Goal: Task Accomplishment & Management: Manage account settings

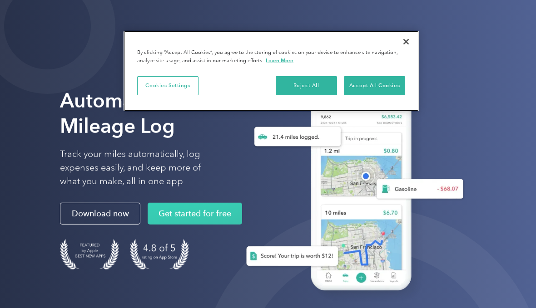
click at [374, 93] on button "Accept All Cookies" at bounding box center [374, 85] width 61 height 19
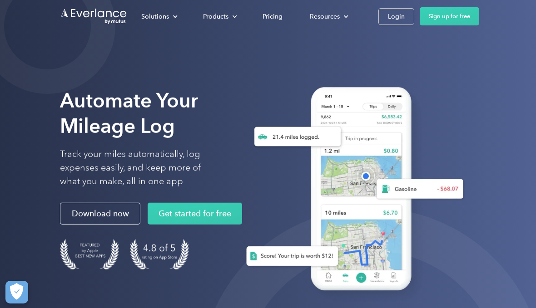
click at [395, 25] on link "Login" at bounding box center [396, 16] width 36 height 17
click at [393, 20] on div "Login" at bounding box center [396, 16] width 17 height 11
click at [175, 17] on div at bounding box center [175, 17] width 6 height 6
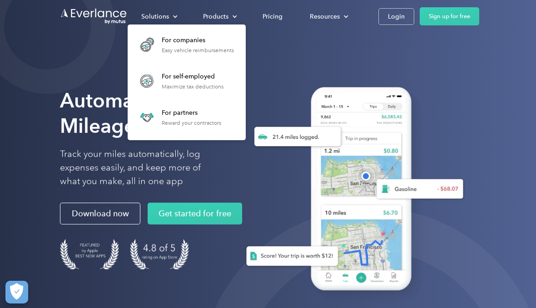
click at [337, 16] on div "Resources" at bounding box center [325, 16] width 30 height 11
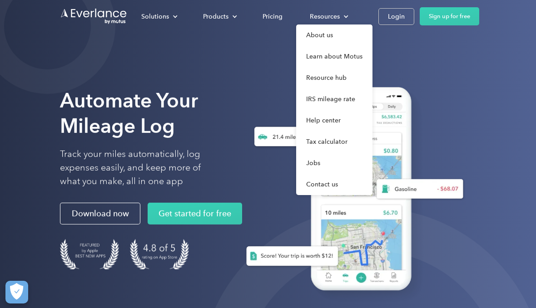
click at [278, 22] on div "Pricing" at bounding box center [273, 16] width 20 height 11
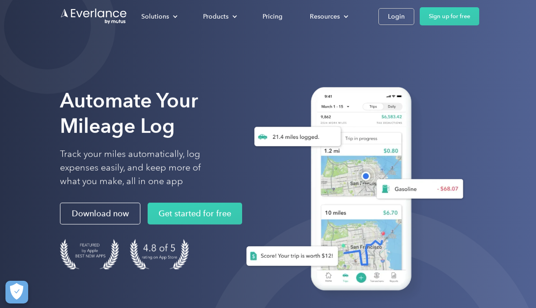
click at [163, 18] on div "Solutions" at bounding box center [155, 16] width 28 height 11
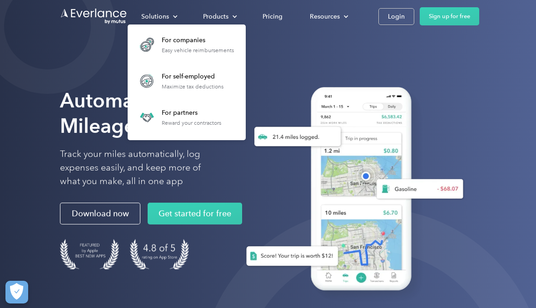
click at [101, 90] on div at bounding box center [48, 26] width 136 height 136
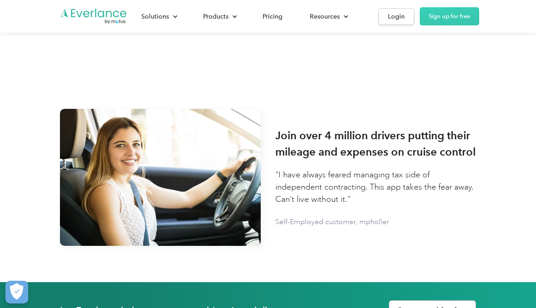
scroll to position [1067, 0]
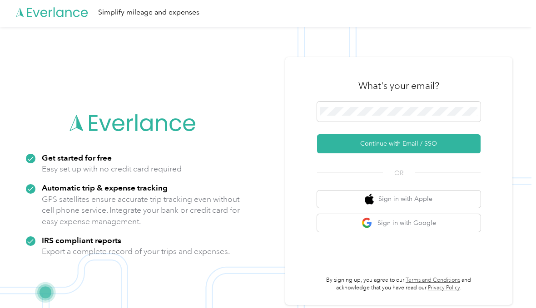
scroll to position [29, 0]
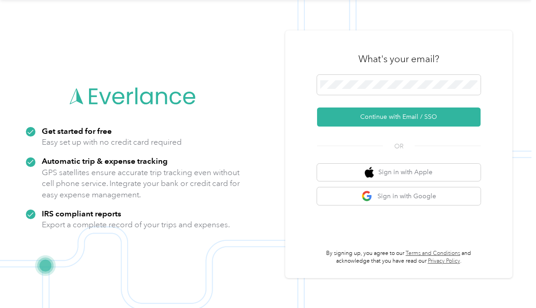
click at [405, 95] on span at bounding box center [399, 85] width 164 height 20
click at [416, 95] on span at bounding box center [399, 85] width 164 height 20
click at [412, 127] on button "Continue with Email / SSO" at bounding box center [399, 117] width 164 height 19
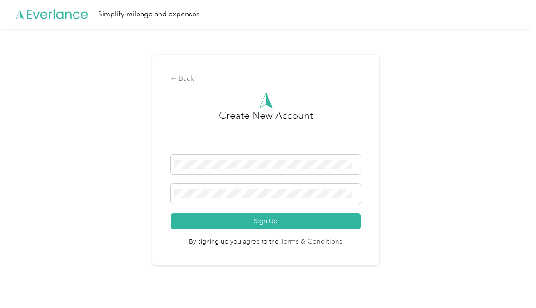
scroll to position [29, 0]
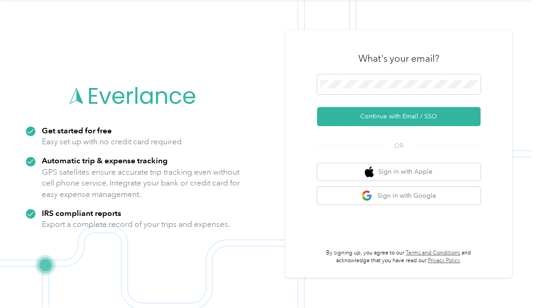
click at [426, 76] on div at bounding box center [399, 86] width 164 height 23
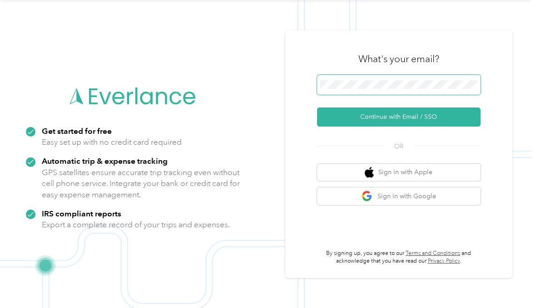
click at [407, 108] on button "Continue with Email / SSO" at bounding box center [399, 117] width 164 height 19
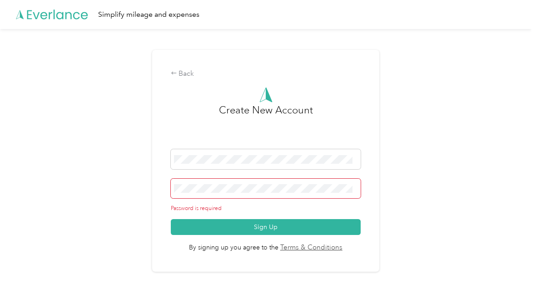
click at [184, 69] on div "Back" at bounding box center [266, 74] width 190 height 11
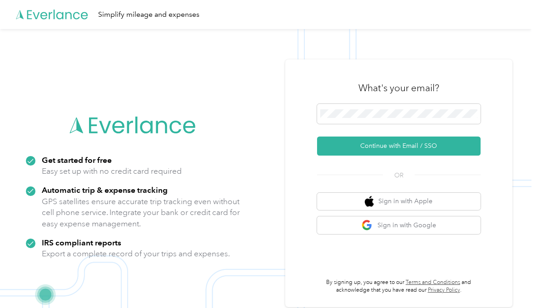
click at [50, 109] on img at bounding box center [266, 183] width 532 height 308
click at [497, 73] on img at bounding box center [266, 183] width 532 height 308
click at [463, 94] on div "What's your email?" at bounding box center [399, 88] width 164 height 32
click at [76, 152] on icon at bounding box center [133, 125] width 127 height 52
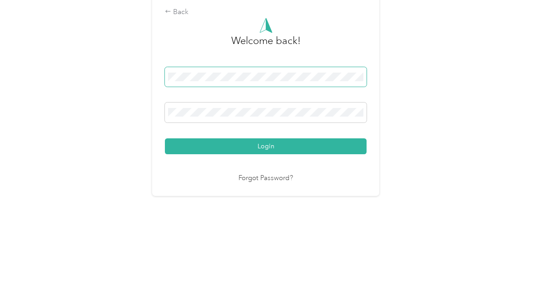
click at [268, 204] on button "Login" at bounding box center [266, 212] width 202 height 16
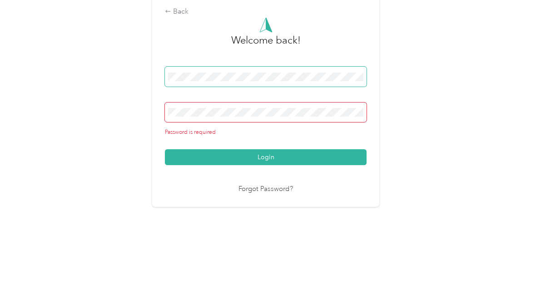
scroll to position [29, 0]
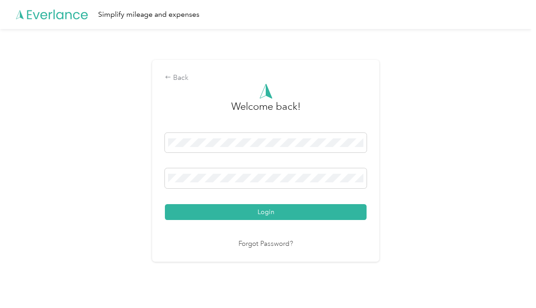
click at [332, 204] on button "Login" at bounding box center [266, 212] width 202 height 16
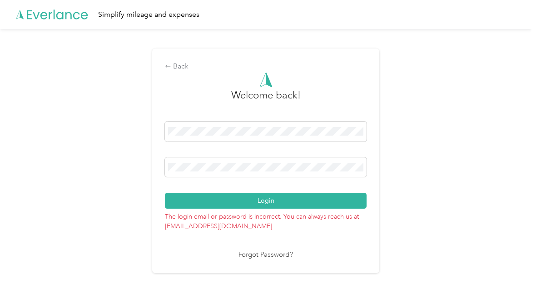
click at [282, 250] on link "Forgot Password?" at bounding box center [266, 255] width 55 height 10
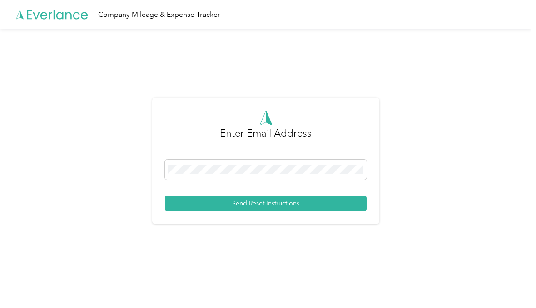
click at [328, 172] on div at bounding box center [266, 171] width 202 height 23
click at [268, 196] on button "Send Reset Instructions" at bounding box center [266, 204] width 202 height 16
